Goal: Task Accomplishment & Management: Complete application form

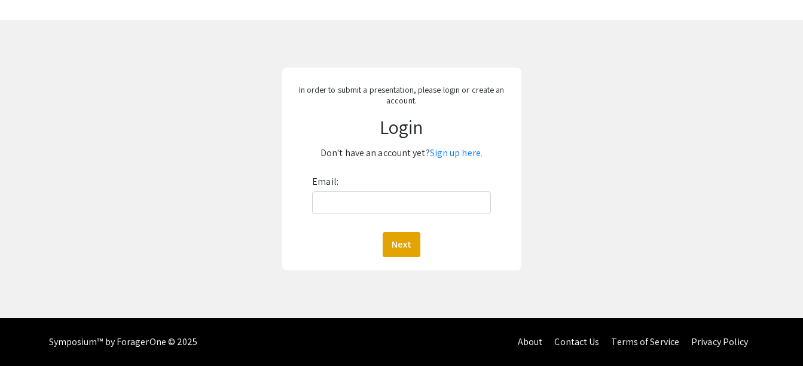
scroll to position [34, 0]
click at [458, 148] on div "In order to submit a presentation, please login or create an account. Login Don…" at bounding box center [401, 169] width 239 height 203
click at [466, 152] on link "Sign up here." at bounding box center [456, 152] width 53 height 13
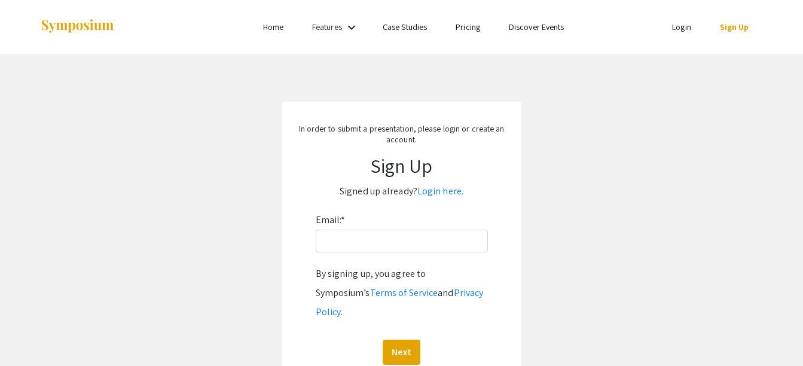
scroll to position [60, 0]
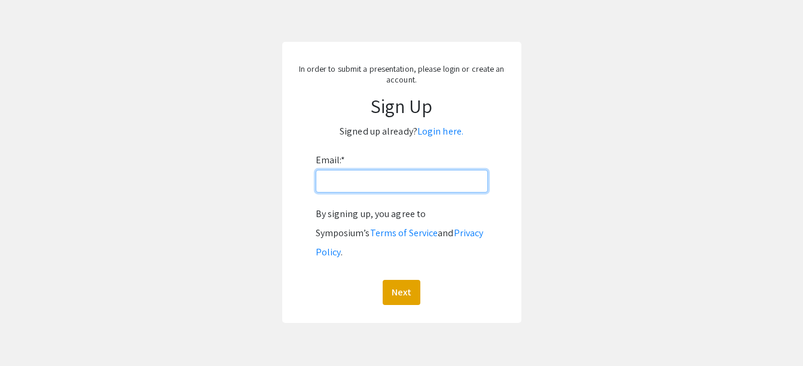
click at [407, 180] on input "Email: *" at bounding box center [402, 181] width 172 height 23
type input "[PERSON_NAME][EMAIL_ADDRESS][PERSON_NAME][DOMAIN_NAME]"
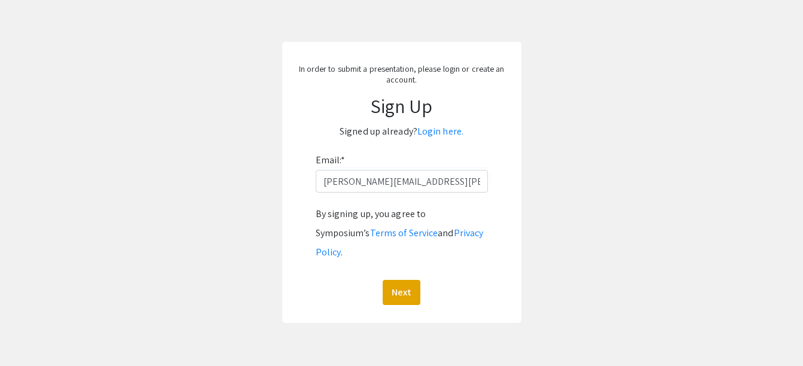
click at [386, 260] on div "By signing up, you agree to Symposium’s Terms of Service and Privacy Policy . N…" at bounding box center [402, 254] width 172 height 100
click at [399, 280] on button "Next" at bounding box center [402, 292] width 38 height 25
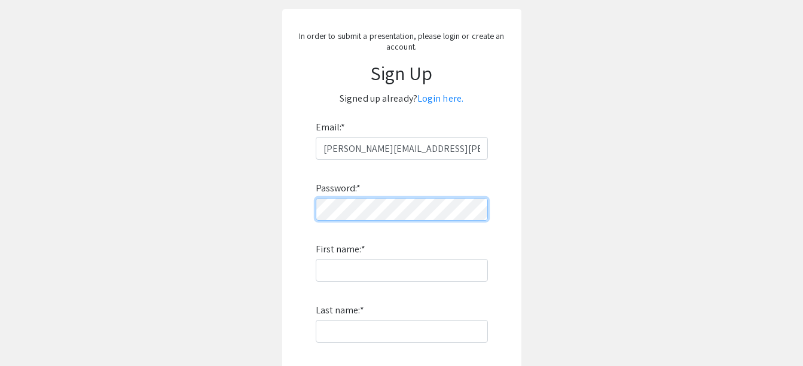
scroll to position [120, 0]
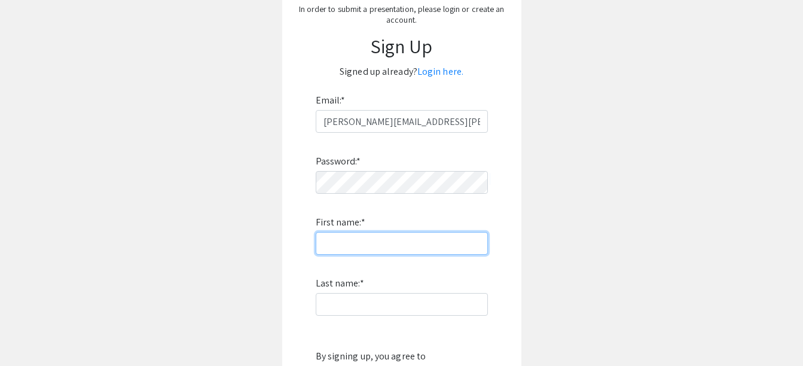
click at [389, 243] on input "First name: *" at bounding box center [402, 243] width 172 height 23
type input "[PERSON_NAME]"
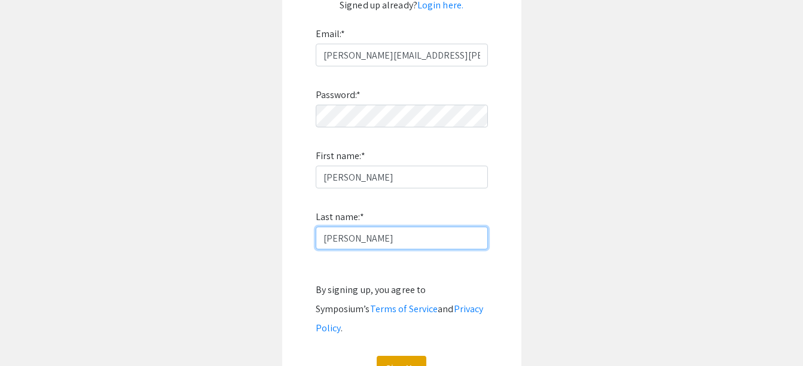
scroll to position [295, 0]
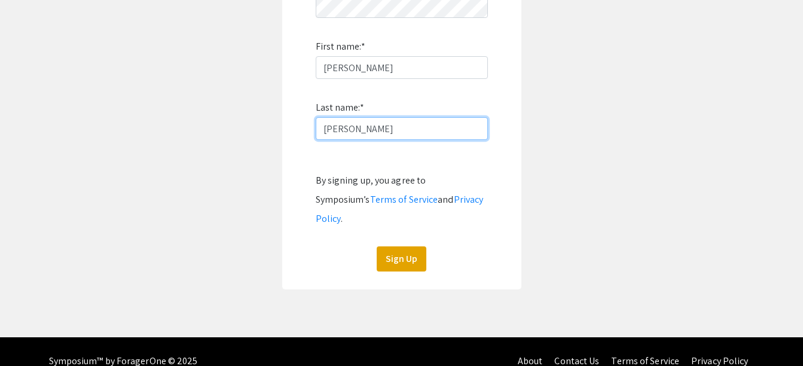
type input "[PERSON_NAME]"
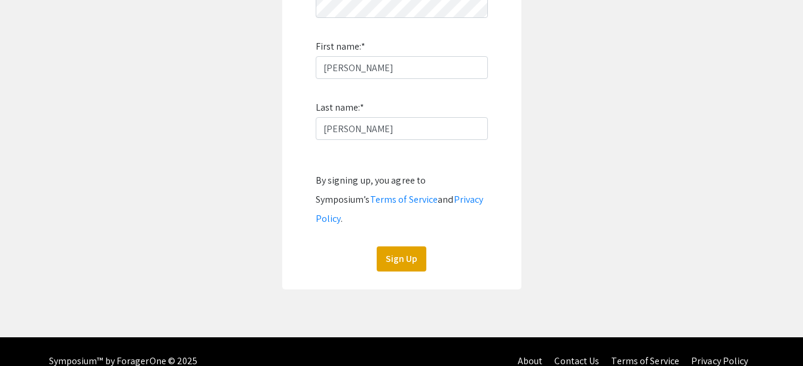
click at [662, 155] on app-signup "In order to submit a presentation, please login or create an account. Sign Up S…" at bounding box center [401, 47] width 803 height 483
click at [398, 247] on button "Sign Up" at bounding box center [402, 258] width 50 height 25
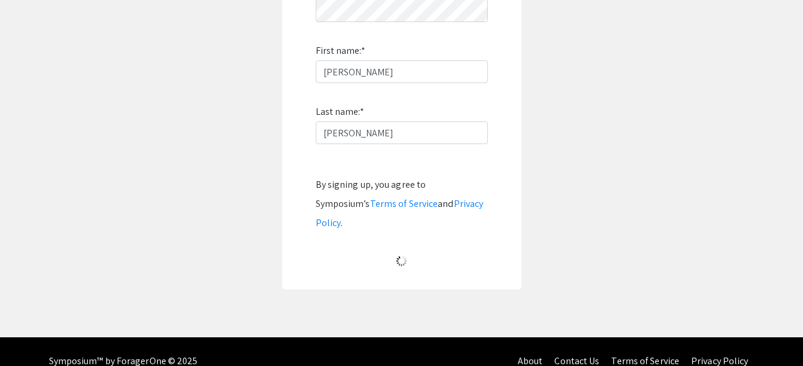
scroll to position [83, 0]
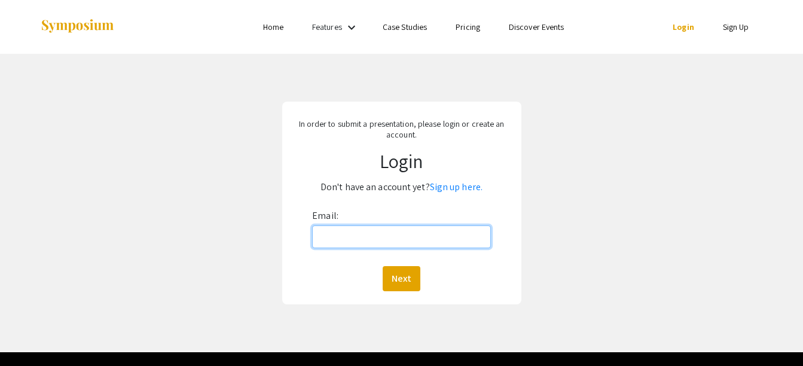
click at [371, 247] on input "Email:" at bounding box center [401, 236] width 179 height 23
type input "[PERSON_NAME][EMAIL_ADDRESS][PERSON_NAME][DOMAIN_NAME]"
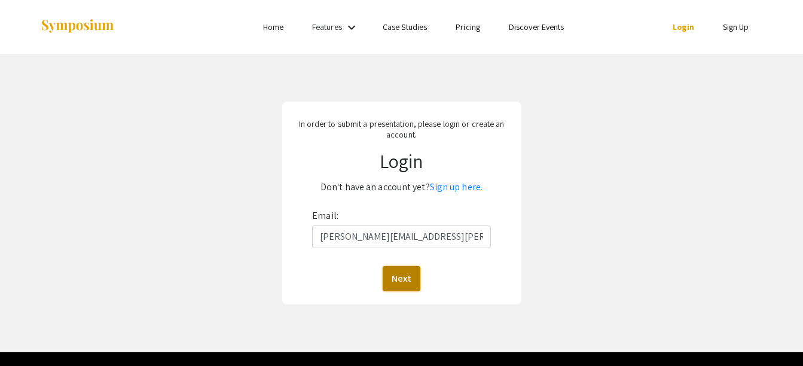
click at [390, 282] on button "Next" at bounding box center [402, 278] width 38 height 25
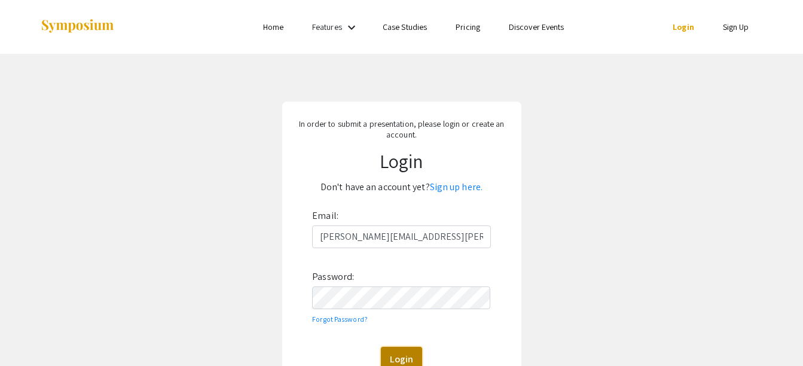
click at [414, 357] on button "Login" at bounding box center [401, 359] width 41 height 25
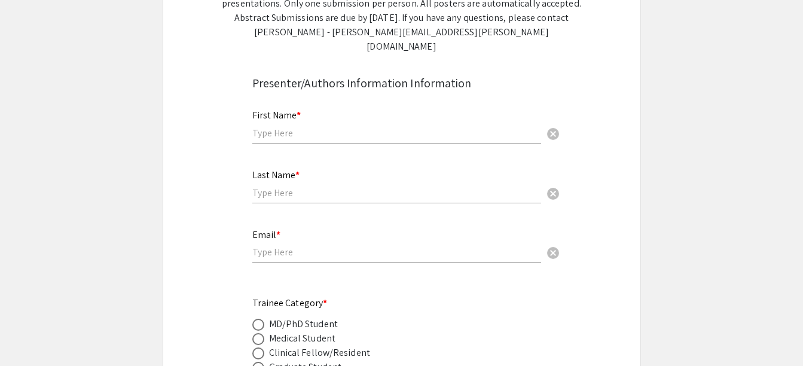
scroll to position [299, 0]
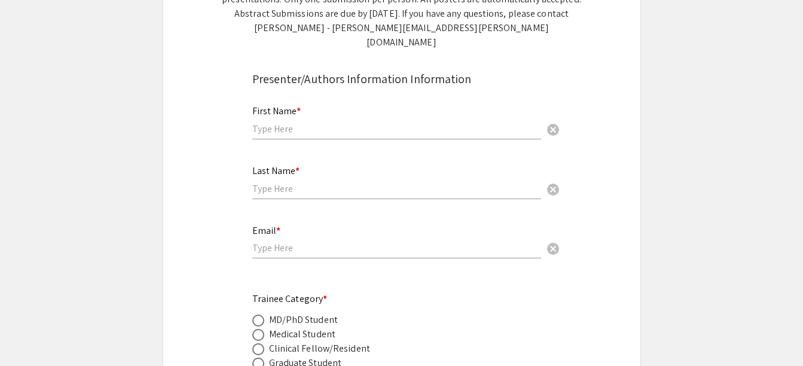
click at [319, 100] on div "First Name * cancel" at bounding box center [396, 116] width 289 height 45
click at [339, 127] on div "First Name * cancel" at bounding box center [396, 122] width 289 height 57
click at [323, 123] on input "text" at bounding box center [396, 129] width 289 height 13
type input "[PERSON_NAME]"
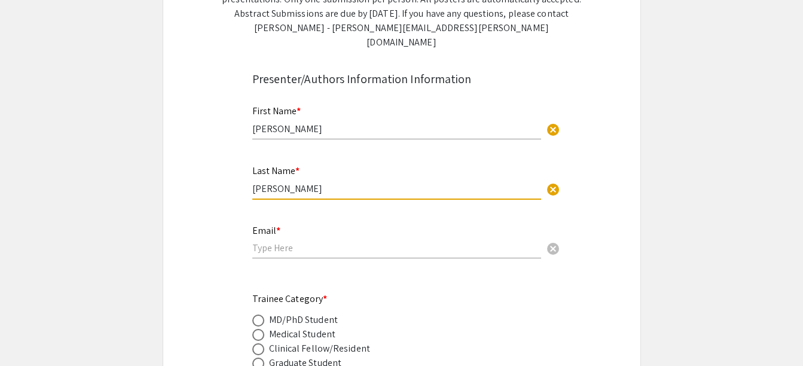
type input "[PERSON_NAME]"
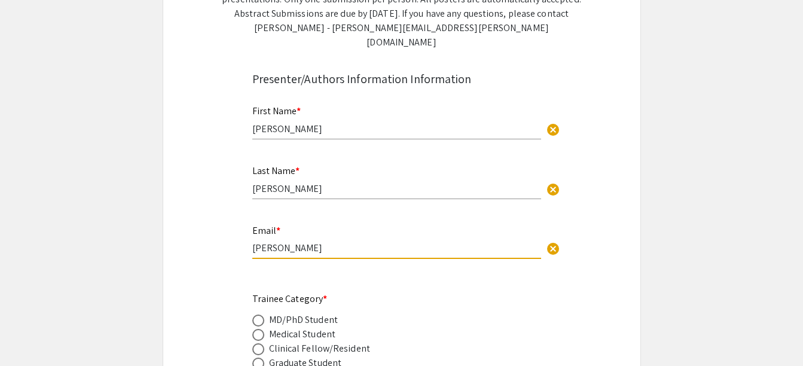
type input "[PERSON_NAME][EMAIL_ADDRESS][PERSON_NAME][DOMAIN_NAME]"
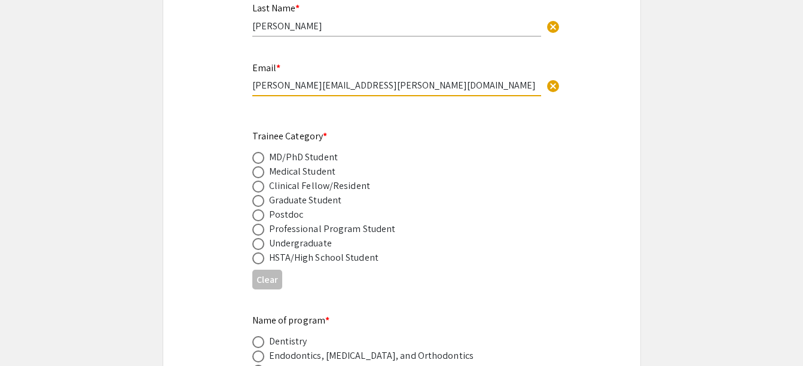
scroll to position [478, 0]
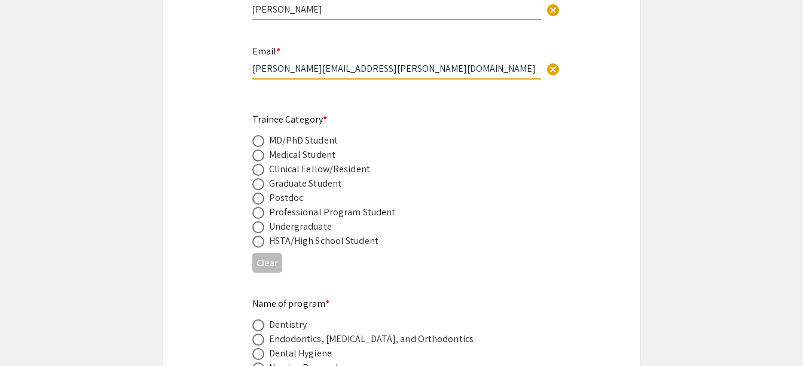
click at [255, 193] on span at bounding box center [258, 199] width 12 height 12
click at [255, 193] on input "radio" at bounding box center [258, 199] width 12 height 12
radio input "true"
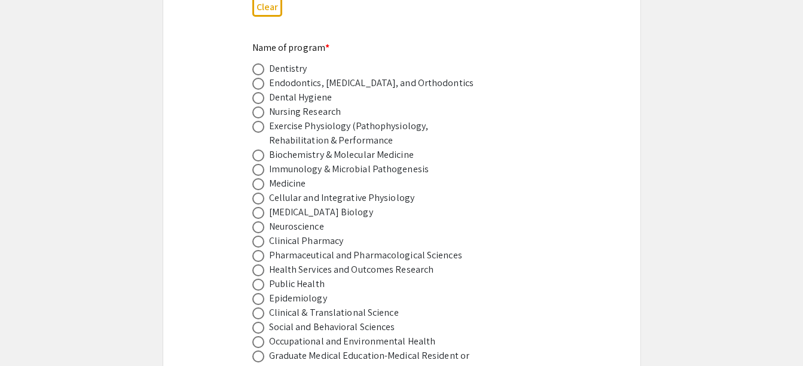
scroll to position [717, 0]
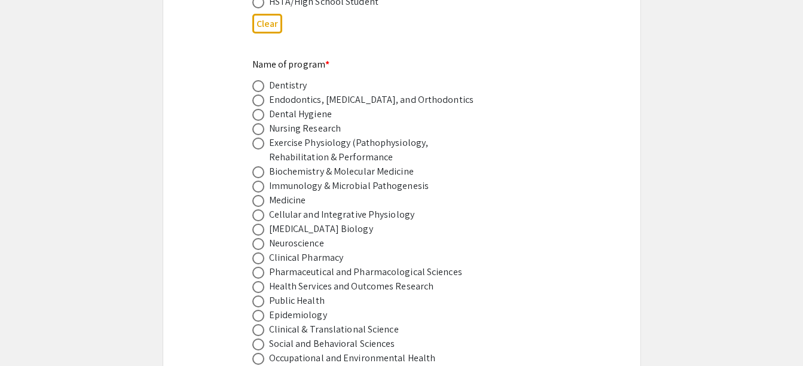
click at [264, 138] on label at bounding box center [260, 144] width 17 height 12
click at [264, 138] on input "radio" at bounding box center [258, 144] width 12 height 12
radio input "true"
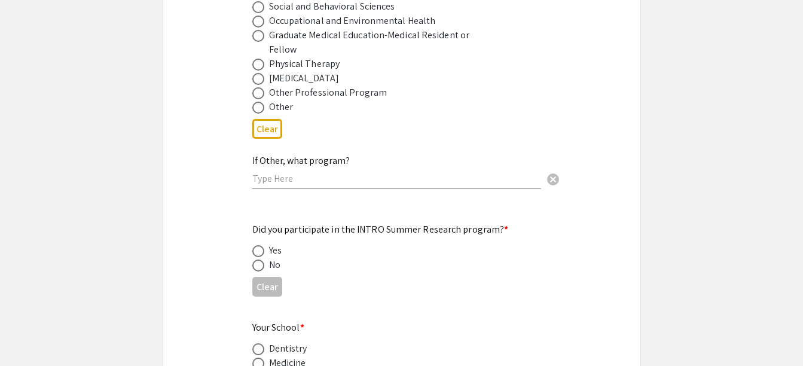
scroll to position [1076, 0]
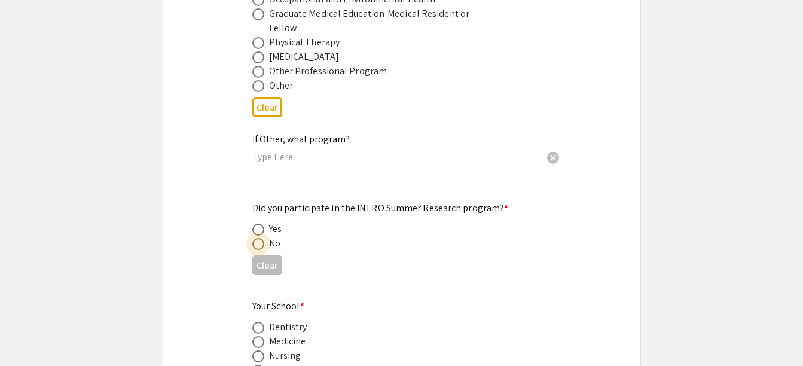
click at [260, 238] on span at bounding box center [258, 244] width 12 height 12
click at [260, 238] on input "radio" at bounding box center [258, 244] width 12 height 12
radio input "true"
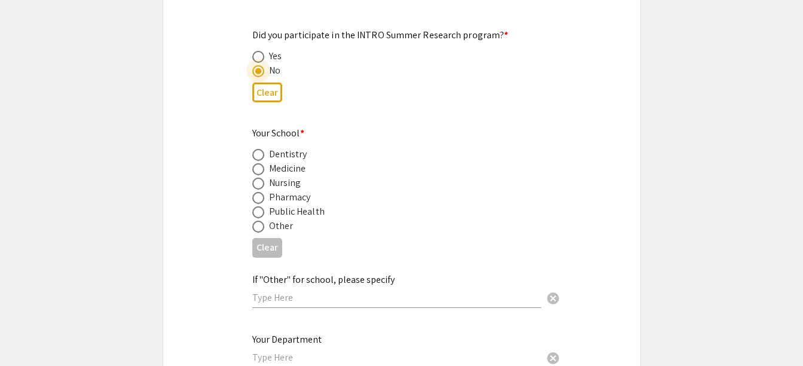
scroll to position [1255, 0]
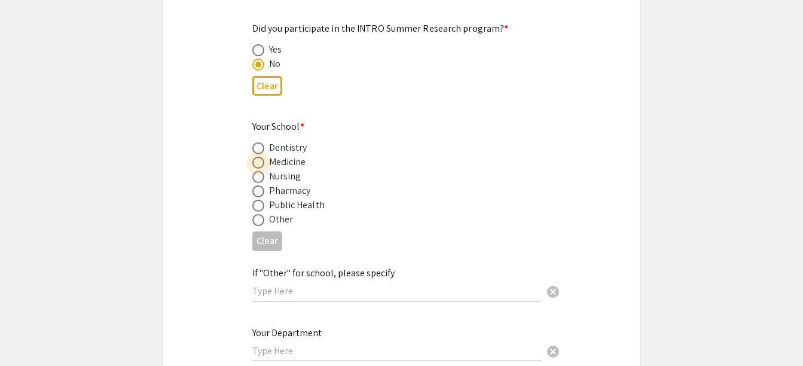
click at [265, 157] on label at bounding box center [260, 163] width 17 height 12
click at [264, 157] on input "radio" at bounding box center [258, 163] width 12 height 12
radio input "true"
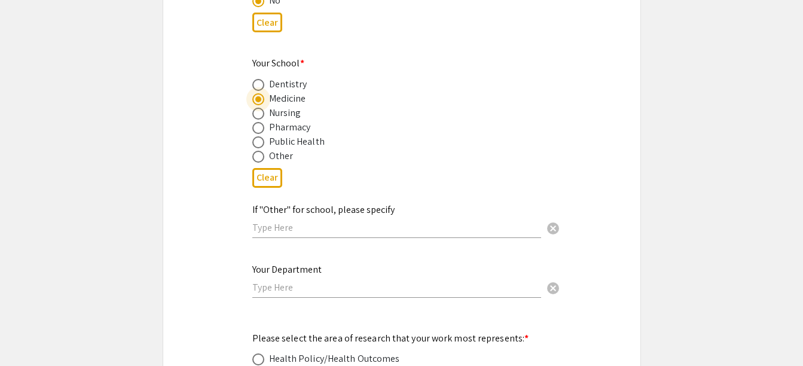
scroll to position [1435, 0]
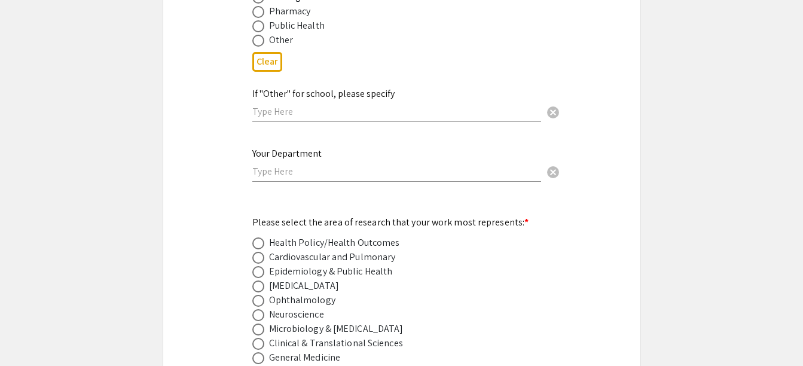
click at [400, 164] on div "Your Department cancel" at bounding box center [396, 158] width 289 height 45
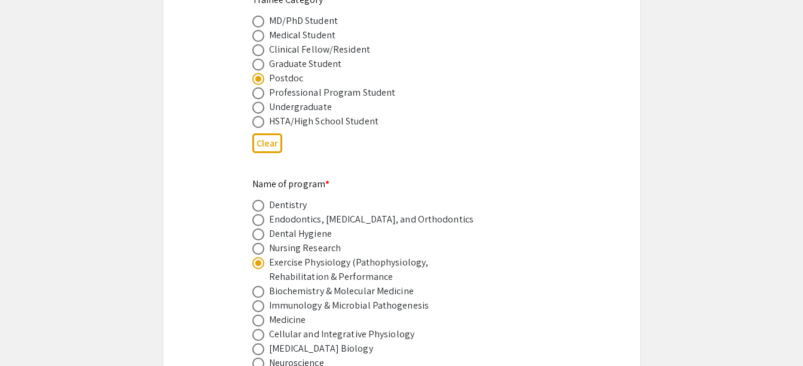
scroll to position [957, 0]
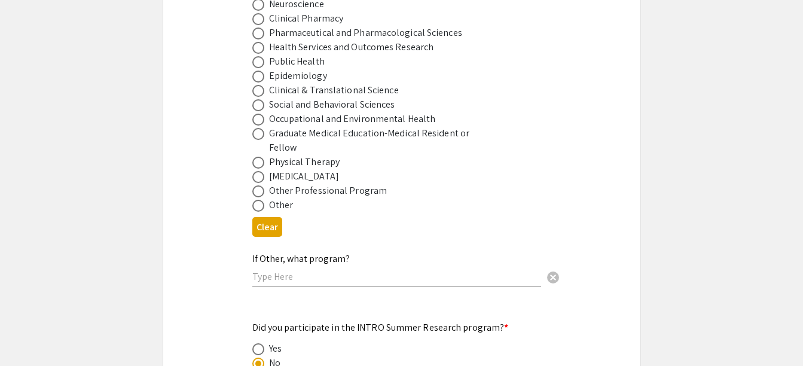
type input "Physiology, Pharmacology, and Toxicology"
drag, startPoint x: 256, startPoint y: 216, endPoint x: 267, endPoint y: 216, distance: 10.8
click at [258, 217] on button "Clear" at bounding box center [267, 227] width 30 height 20
radio input "false"
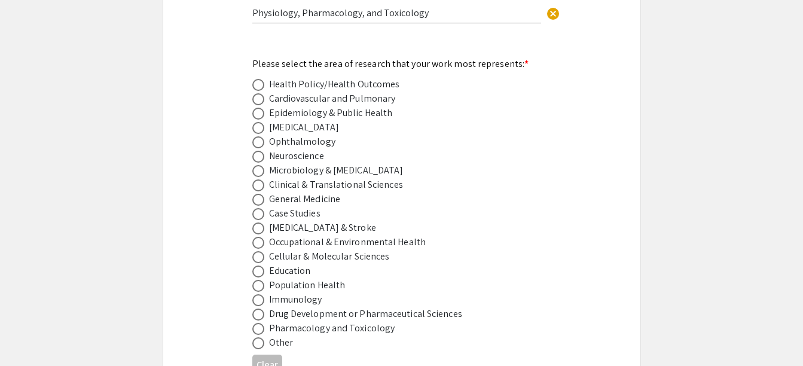
scroll to position [1614, 0]
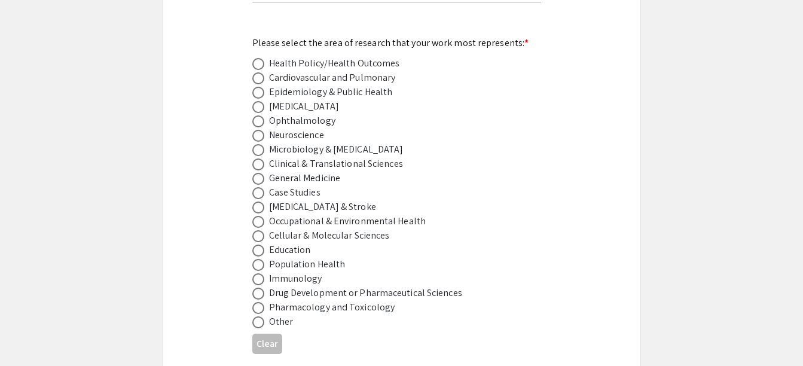
click at [297, 314] on div "Other" at bounding box center [392, 321] width 280 height 14
click at [300, 300] on div "Pharmacology and Toxicology" at bounding box center [332, 307] width 126 height 14
click at [338, 300] on div "Pharmacology and Toxicology" at bounding box center [332, 307] width 126 height 14
click at [265, 302] on label at bounding box center [260, 308] width 17 height 12
click at [264, 302] on input "radio" at bounding box center [258, 308] width 12 height 12
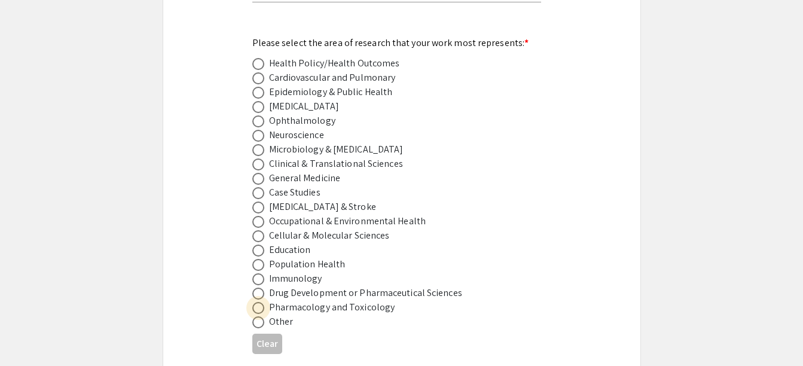
radio input "true"
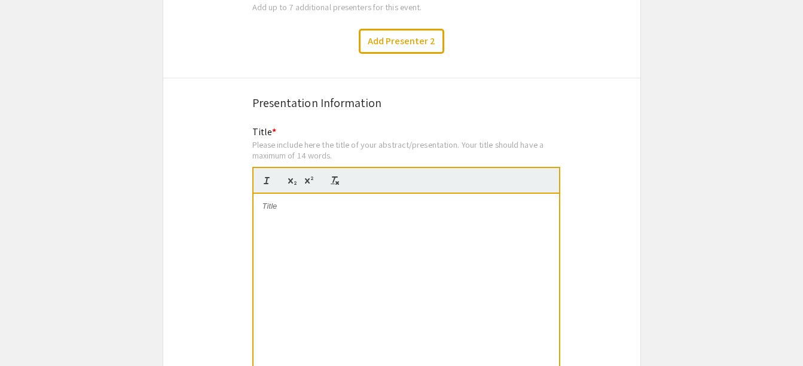
scroll to position [2092, 0]
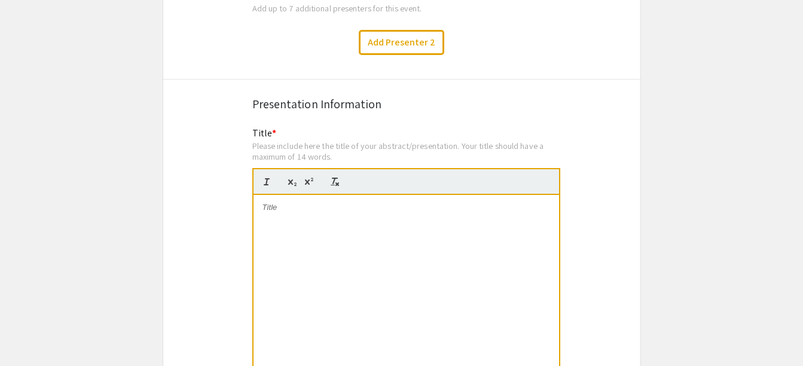
click at [361, 218] on div at bounding box center [405, 284] width 305 height 179
click at [280, 140] on div "Please include here the title of your abstract/presentation. Your title should …" at bounding box center [406, 150] width 308 height 21
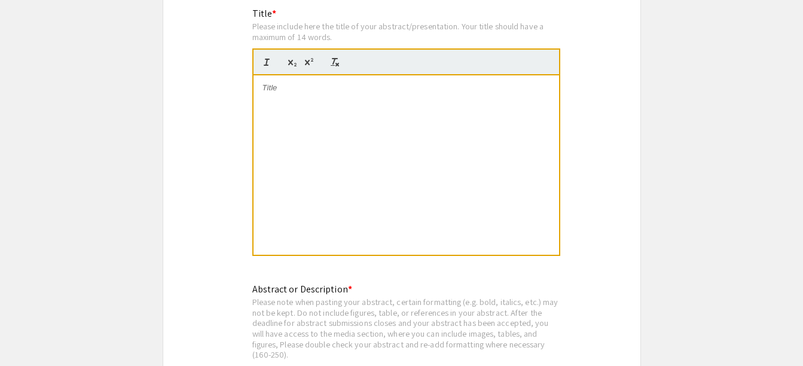
click at [332, 111] on div at bounding box center [405, 164] width 305 height 179
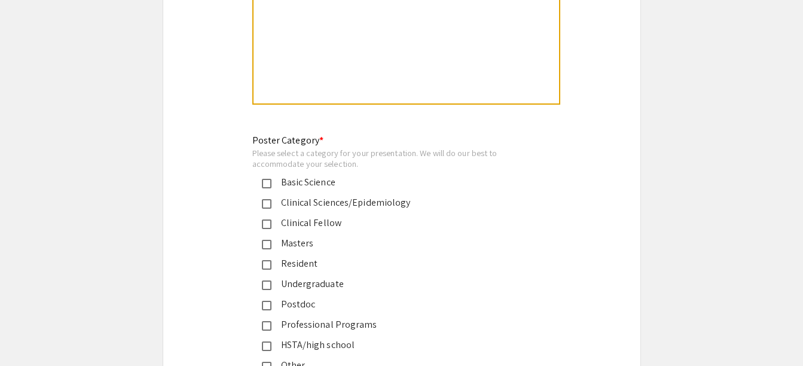
scroll to position [2750, 0]
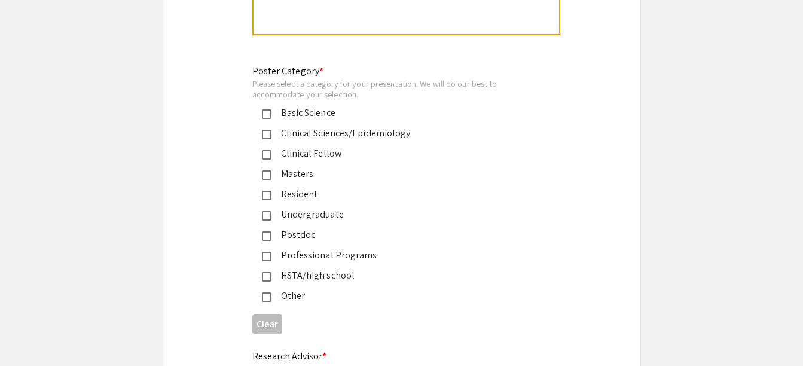
click at [265, 231] on mat-pseudo-checkbox at bounding box center [267, 236] width 10 height 10
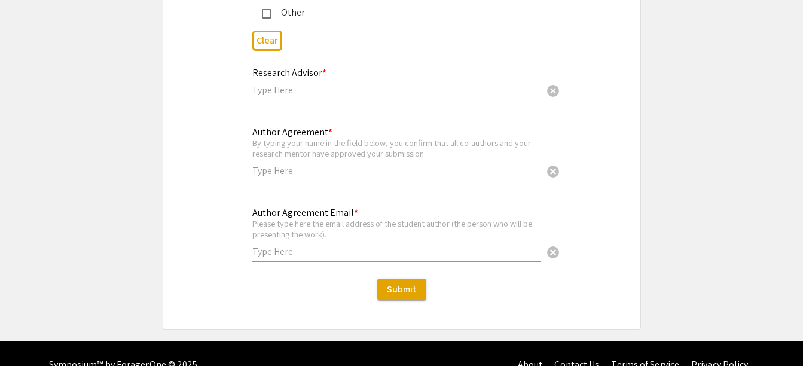
scroll to position [3042, 0]
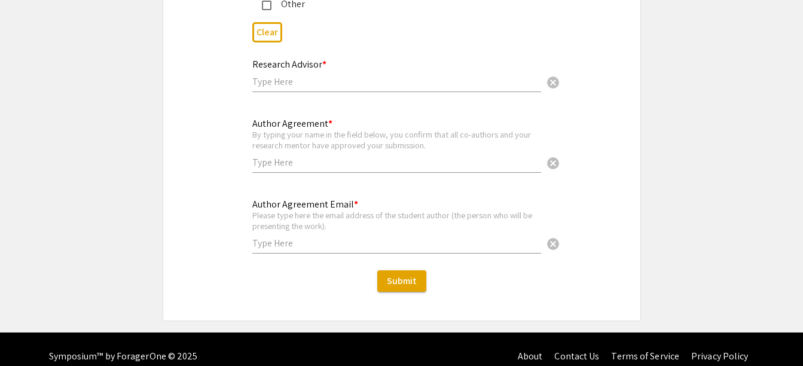
click at [298, 75] on input "text" at bounding box center [396, 81] width 289 height 13
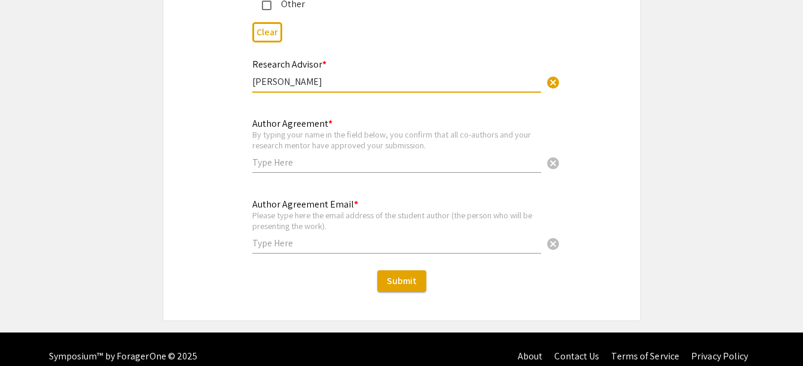
type input "[PERSON_NAME]"
click at [332, 155] on div "Author Agreement * By typing your name in the field below, you confirm that all…" at bounding box center [396, 139] width 289 height 66
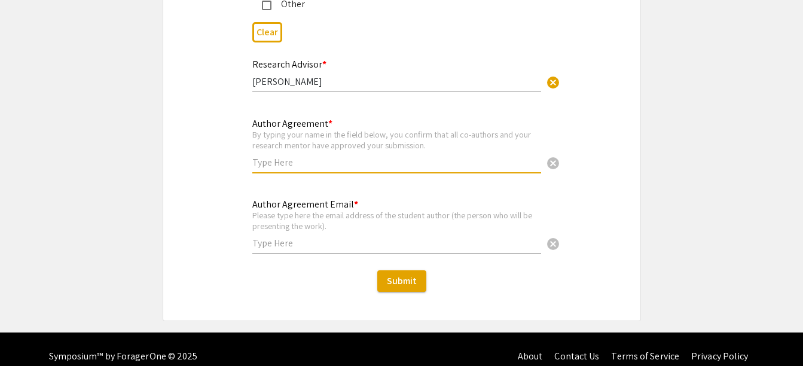
click at [348, 237] on input "text" at bounding box center [396, 243] width 289 height 13
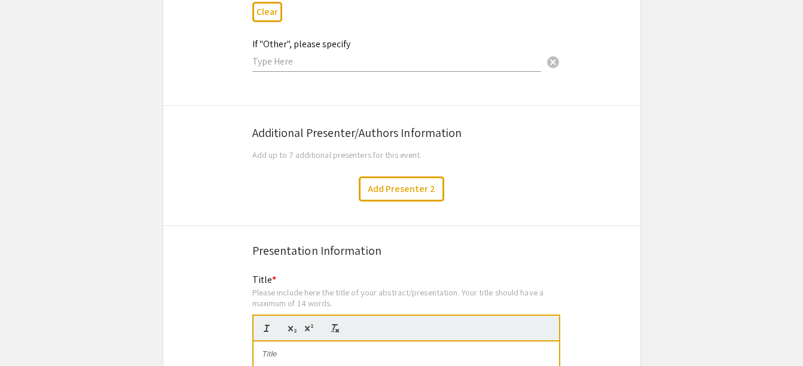
scroll to position [1906, 0]
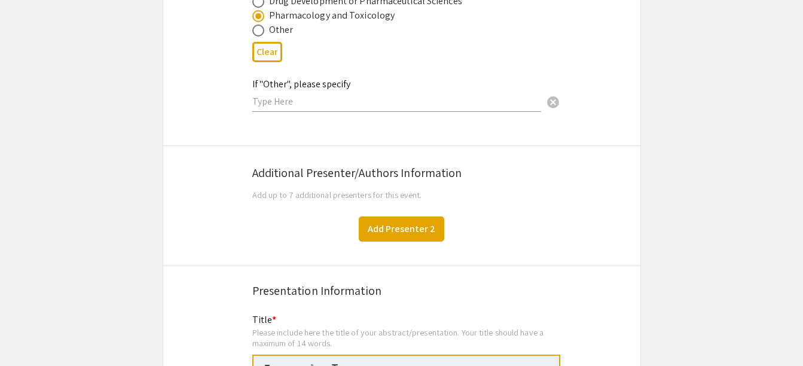
type input "[PERSON_NAME][EMAIL_ADDRESS][PERSON_NAME][DOMAIN_NAME]"
click at [401, 218] on button "Add Presenter 2" at bounding box center [401, 228] width 85 height 25
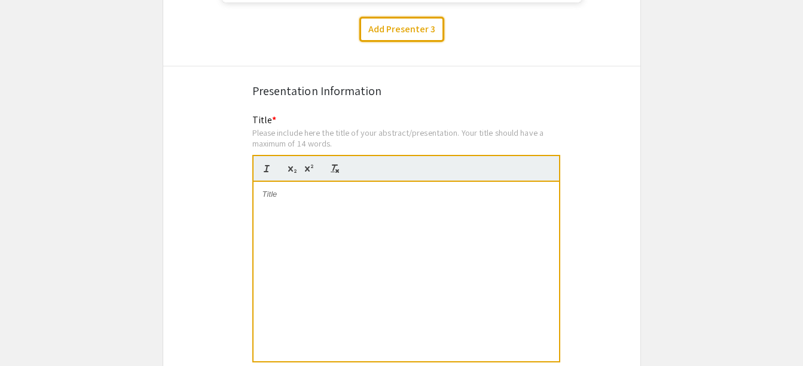
scroll to position [3846, 0]
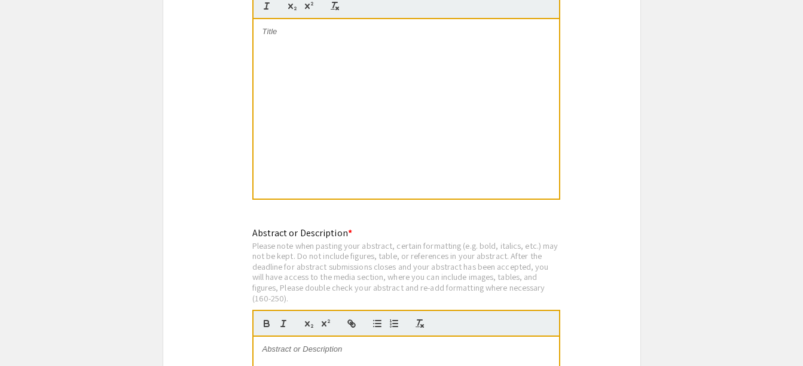
click at [325, 27] on div at bounding box center [405, 108] width 305 height 179
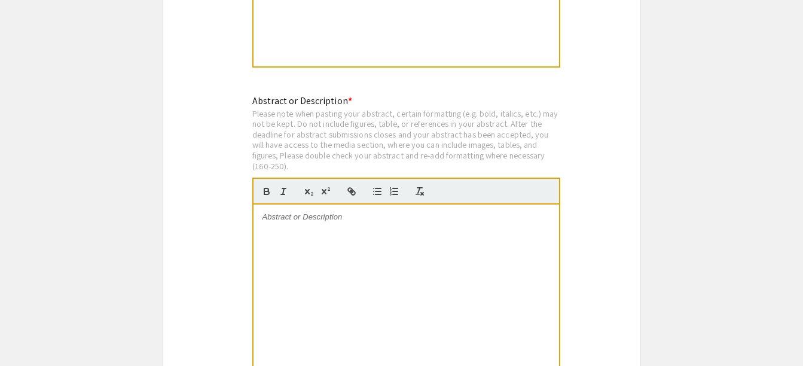
scroll to position [4145, 0]
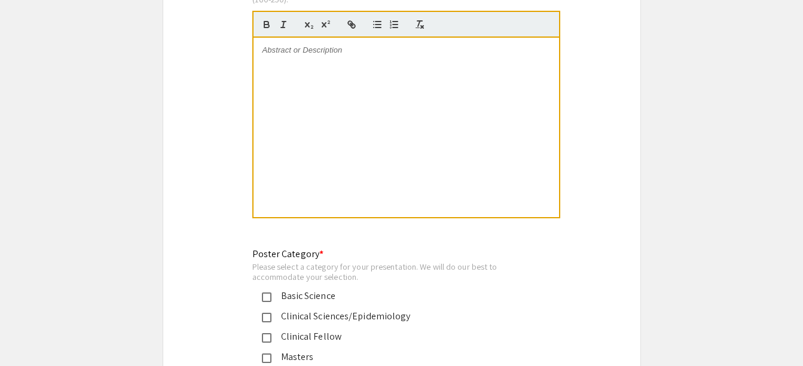
click at [329, 85] on div at bounding box center [405, 127] width 305 height 179
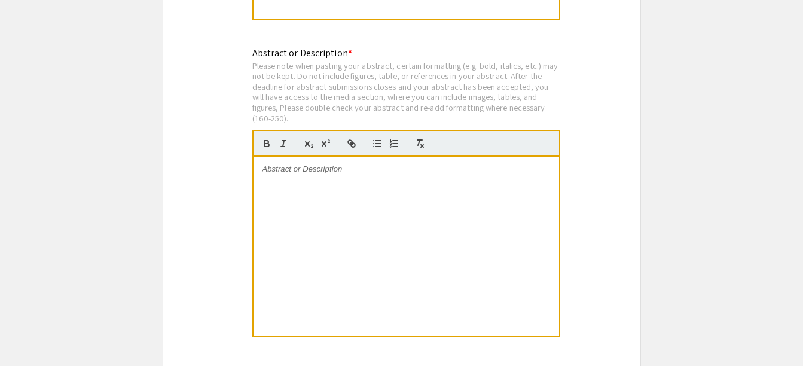
scroll to position [4026, 0]
